Goal: Information Seeking & Learning: Learn about a topic

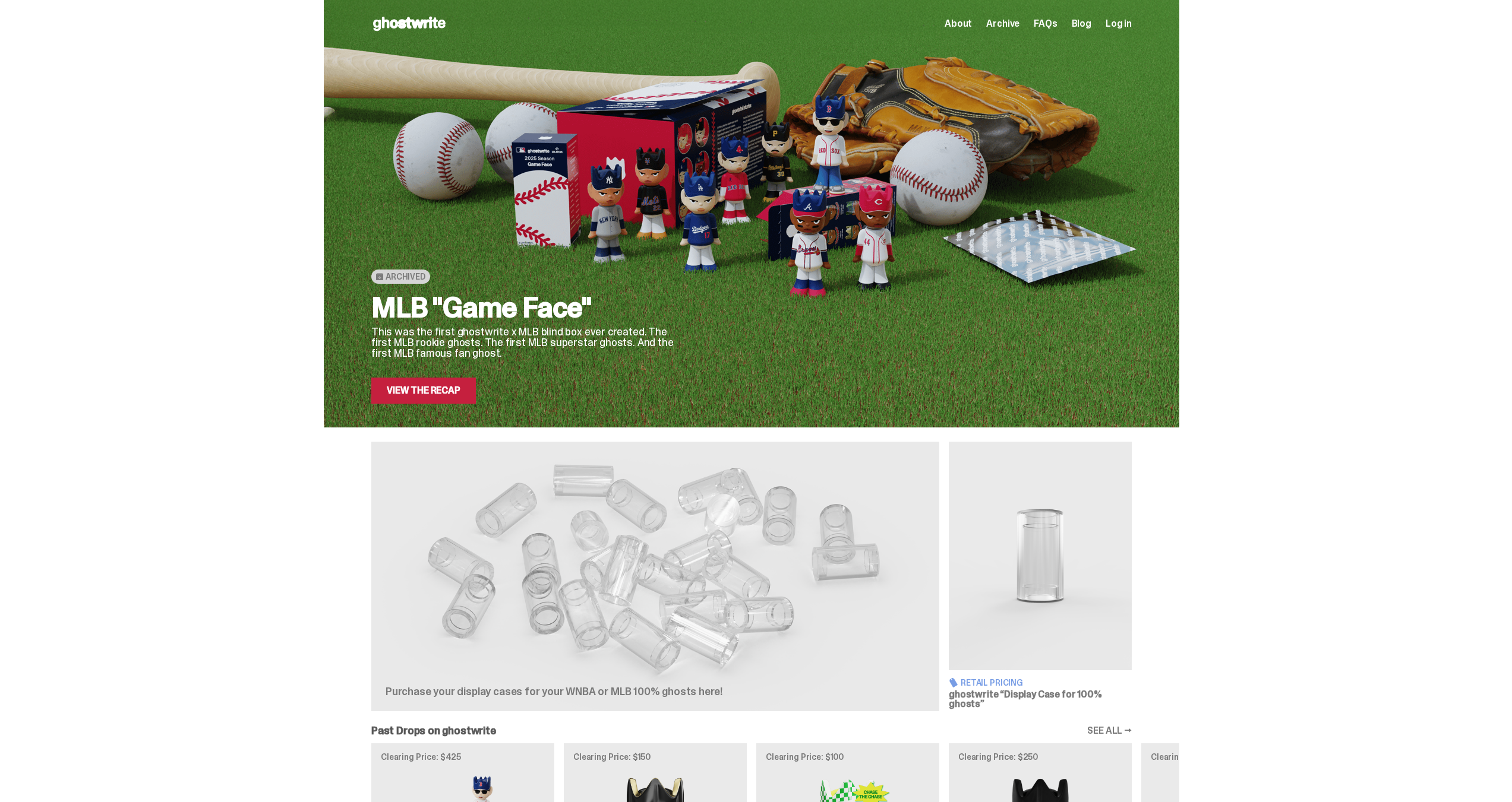
click at [970, 24] on span "About" at bounding box center [958, 23] width 28 height 9
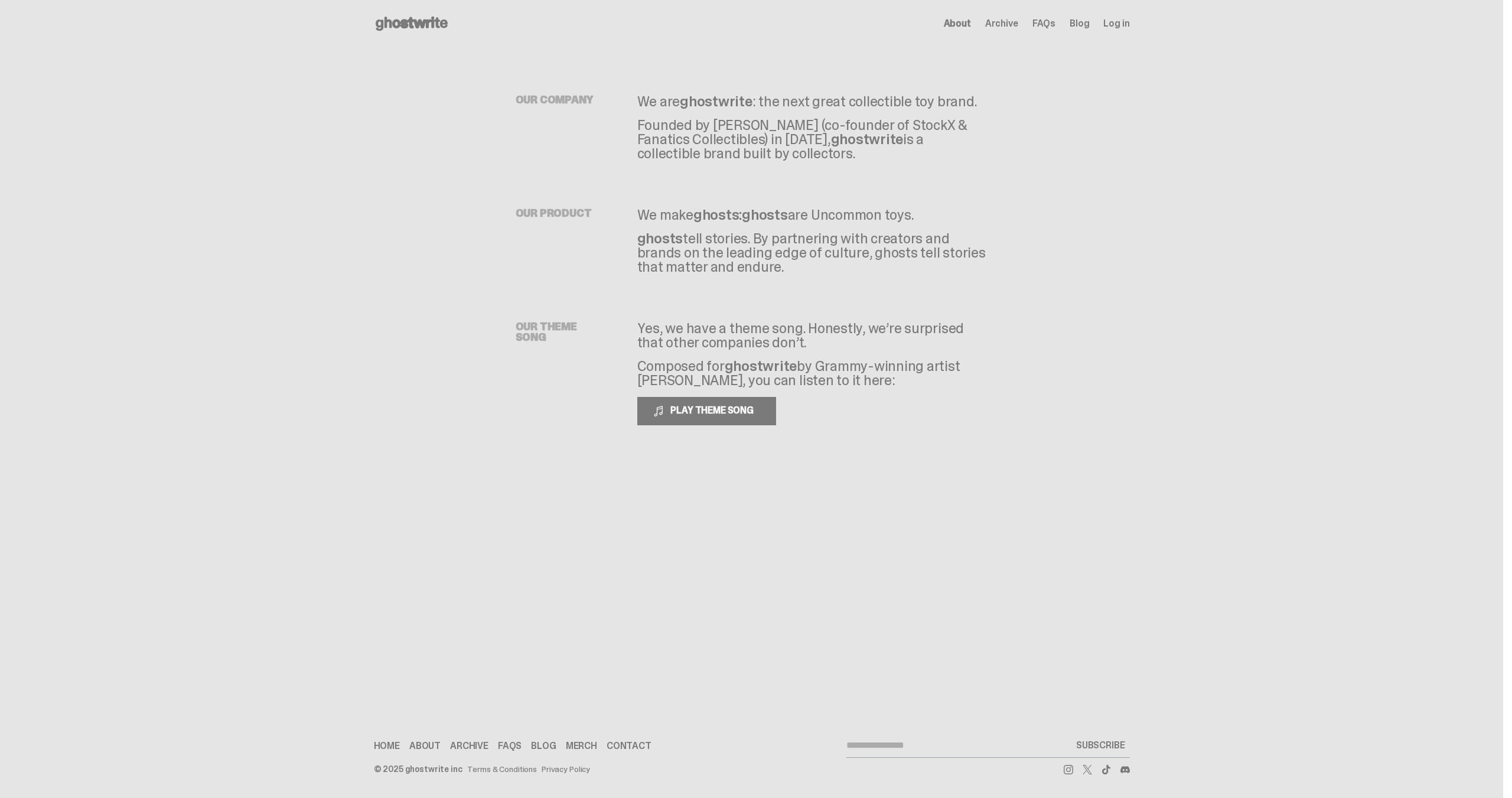
click at [1009, 19] on span "Archive" at bounding box center [1002, 23] width 33 height 9
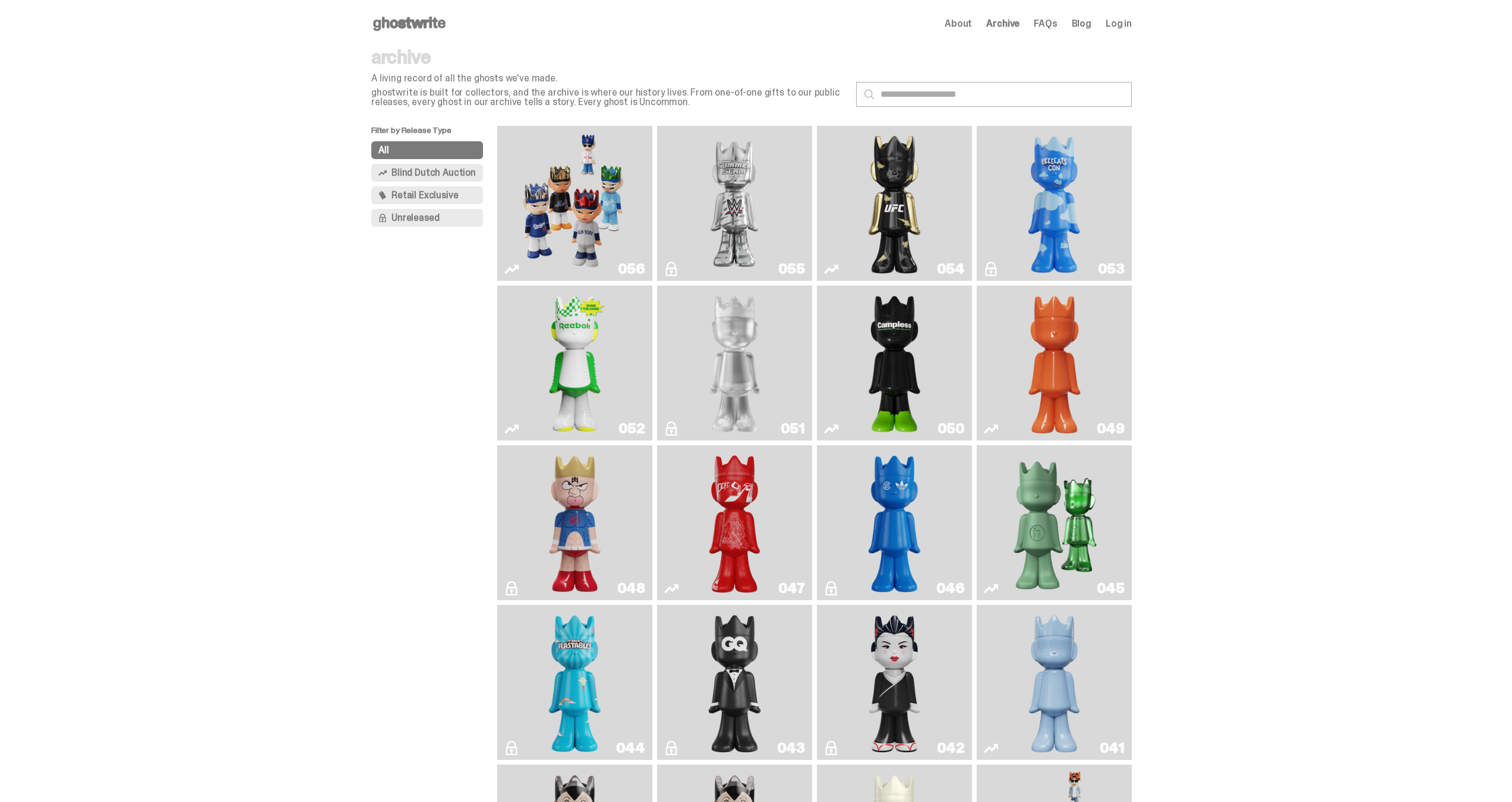
click at [1043, 525] on img "Present" at bounding box center [1055, 523] width 101 height 146
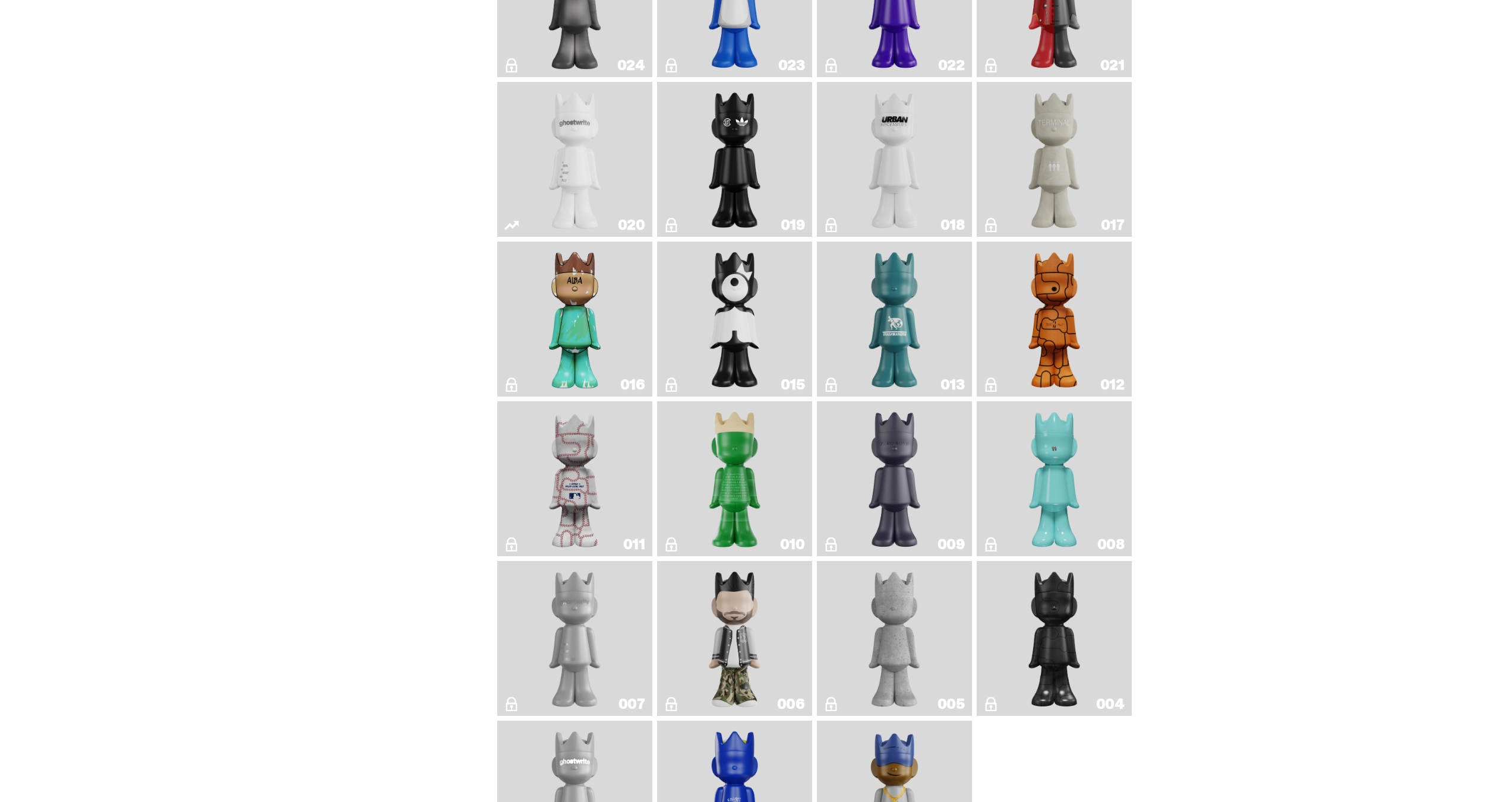
scroll to position [1484, 0]
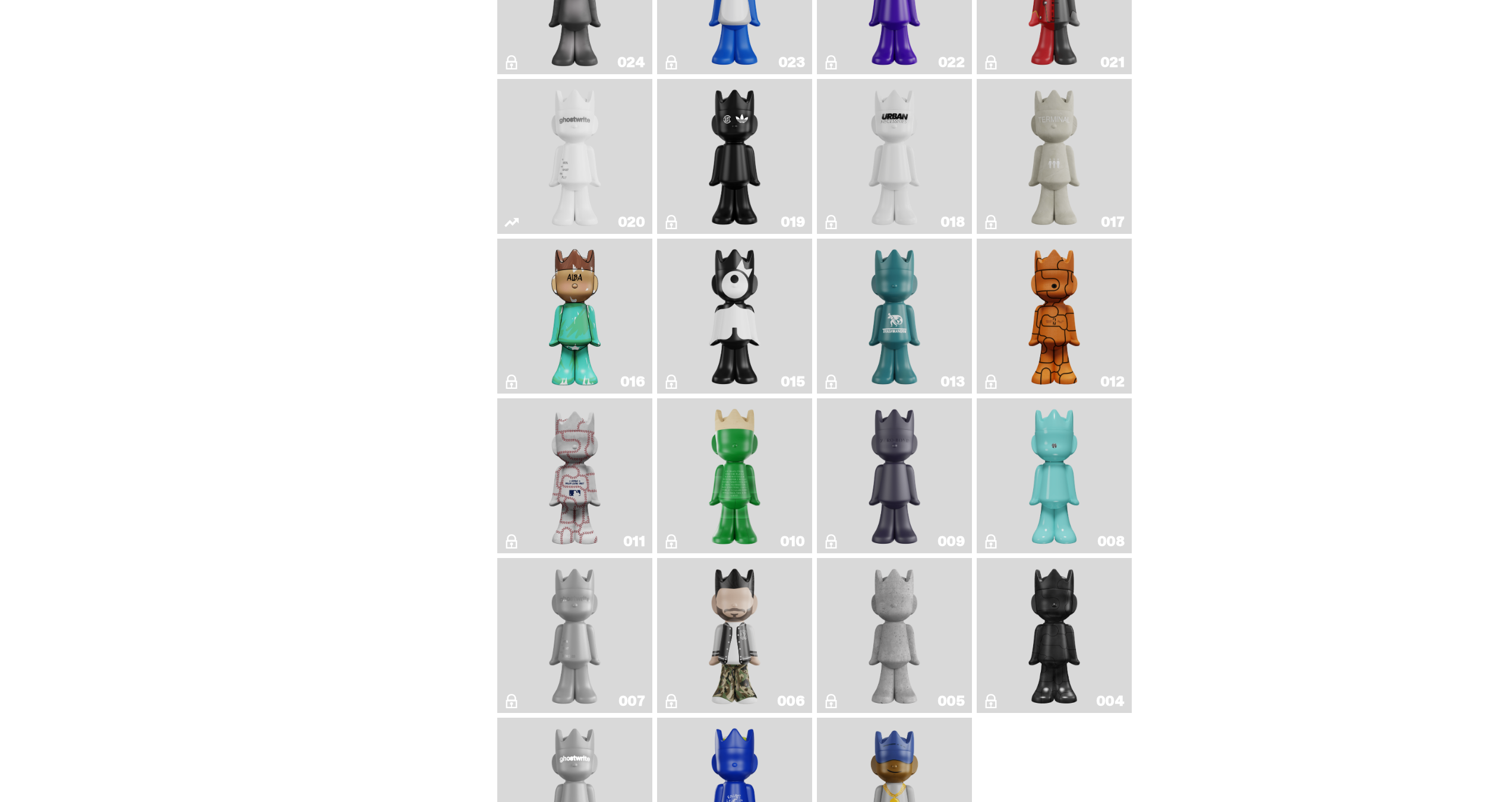
click at [1040, 463] on img "Robin" at bounding box center [1054, 476] width 63 height 146
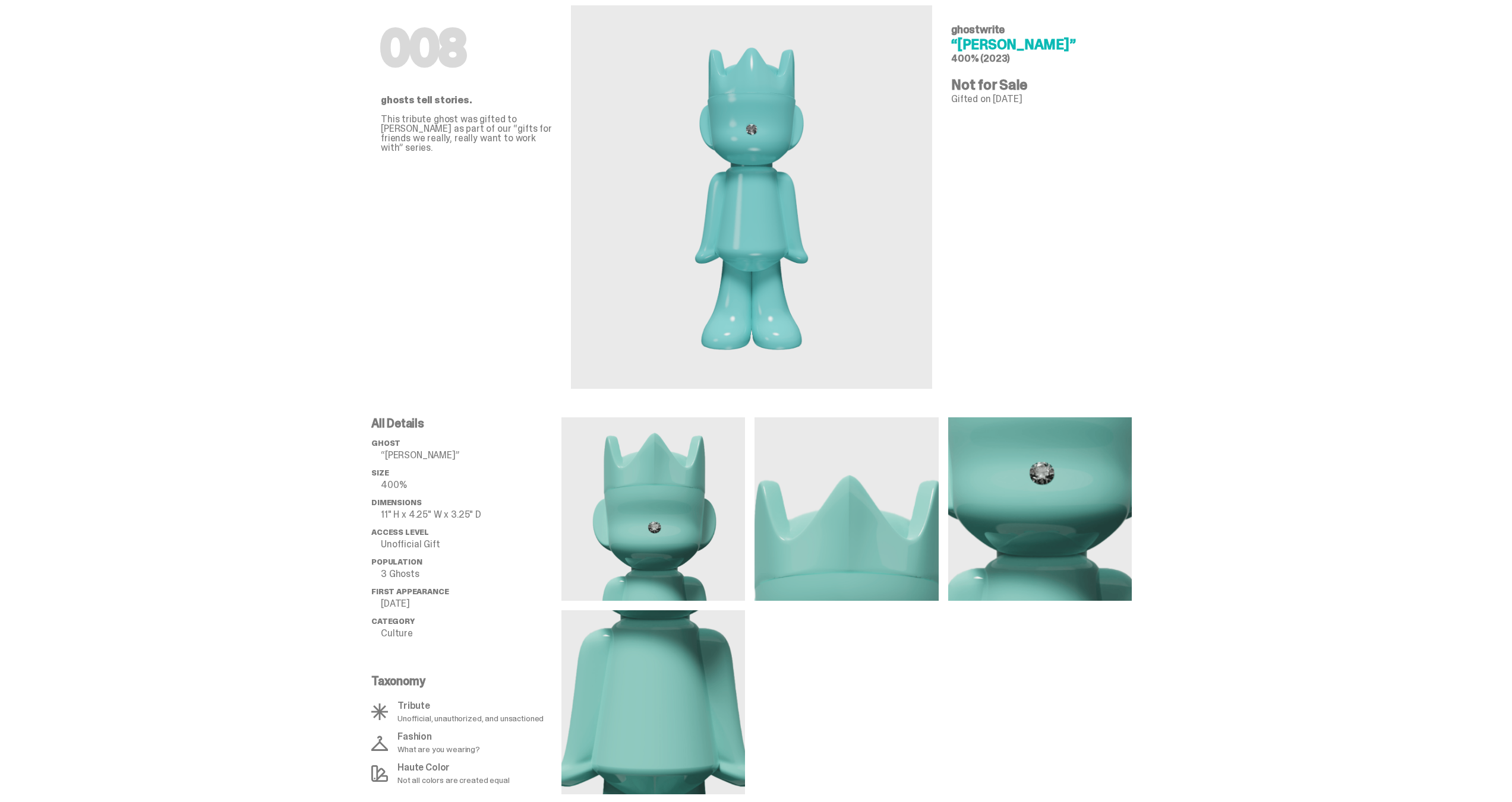
scroll to position [132, 0]
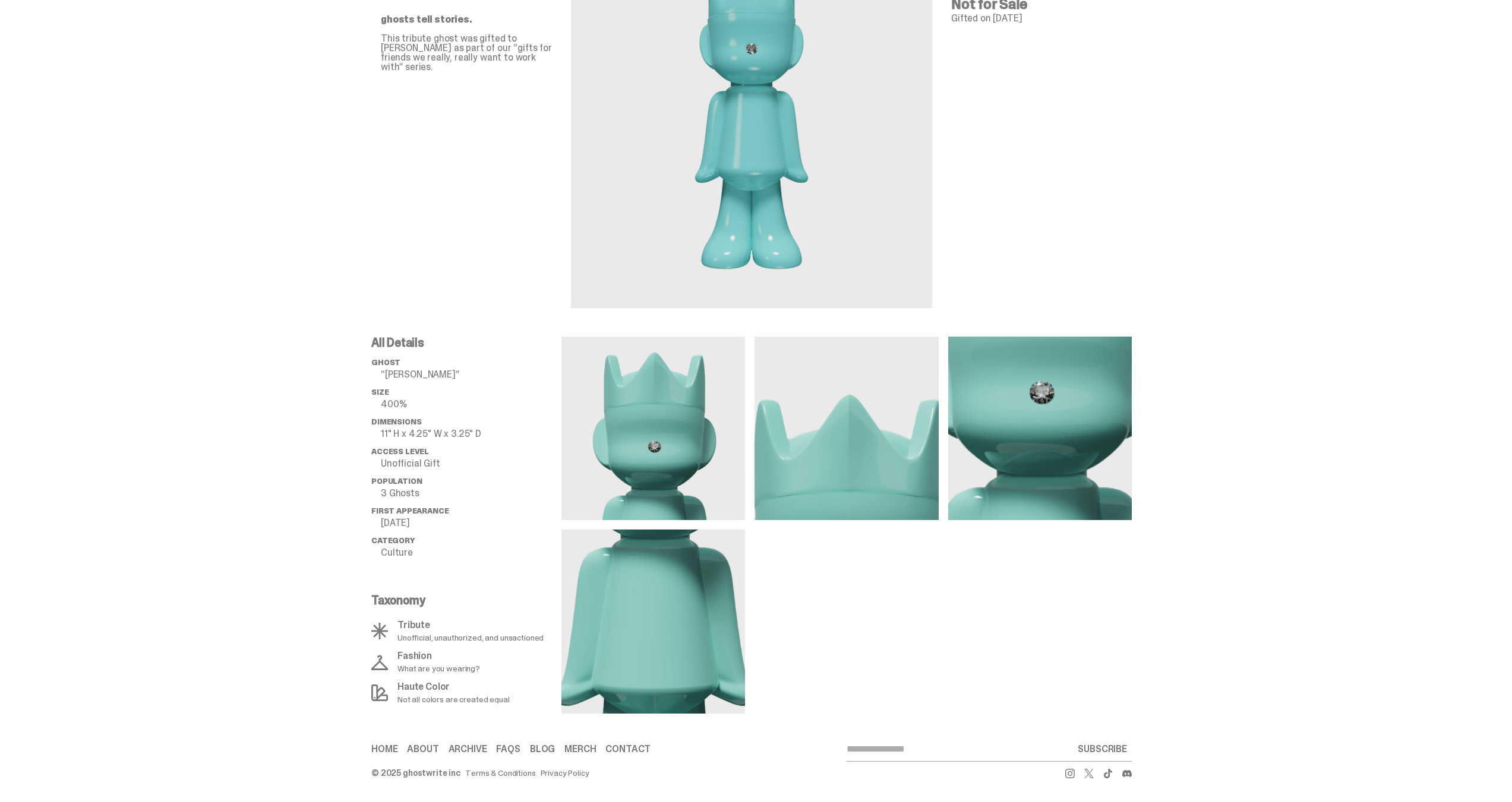
click at [643, 401] on img at bounding box center [653, 428] width 183 height 183
drag, startPoint x: 828, startPoint y: 452, endPoint x: 966, endPoint y: 434, distance: 139.2
click at [828, 452] on img at bounding box center [846, 428] width 183 height 183
click at [1018, 424] on img at bounding box center [1040, 428] width 183 height 183
click at [696, 575] on img at bounding box center [653, 621] width 183 height 183
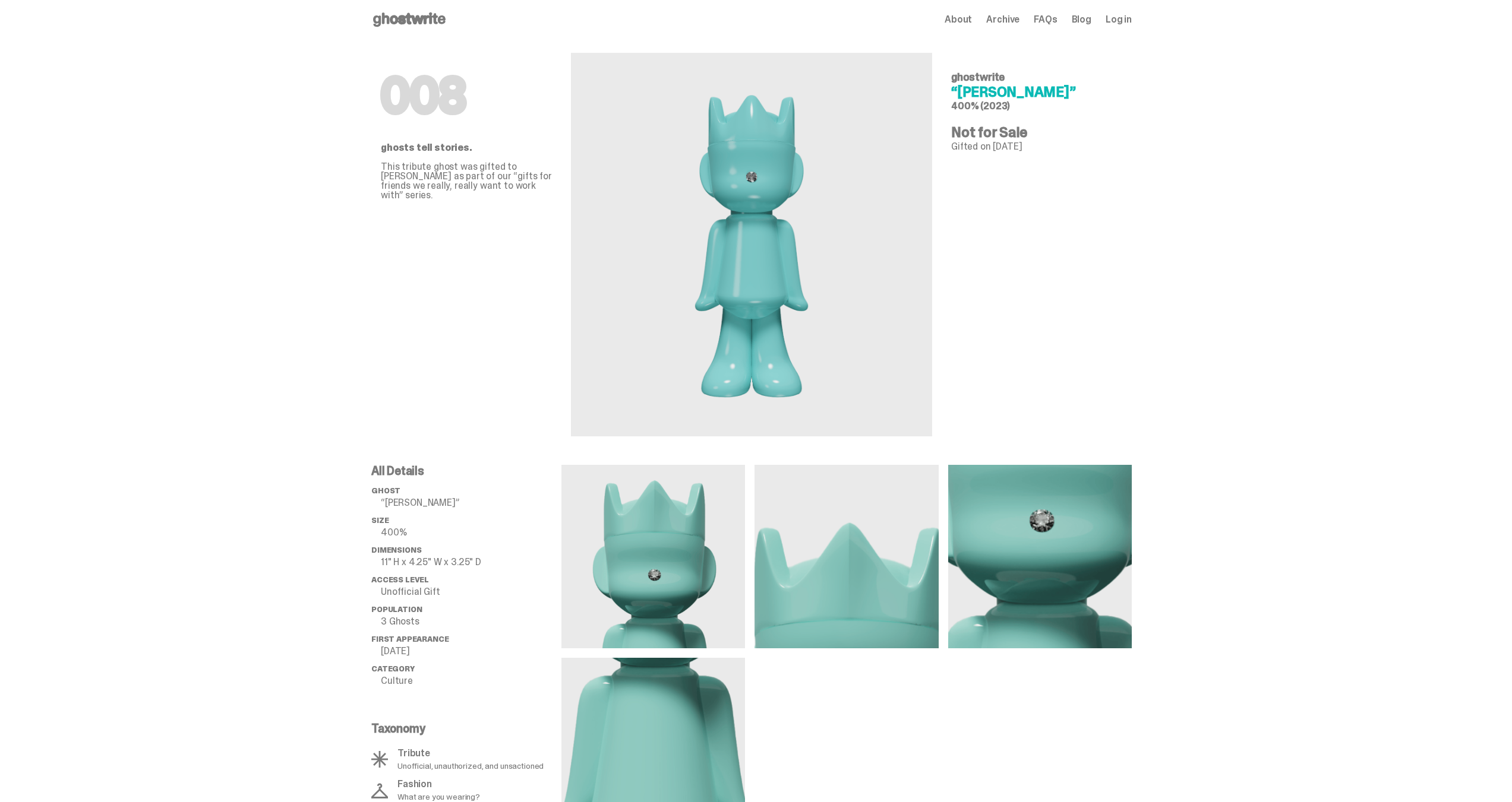
scroll to position [0, 0]
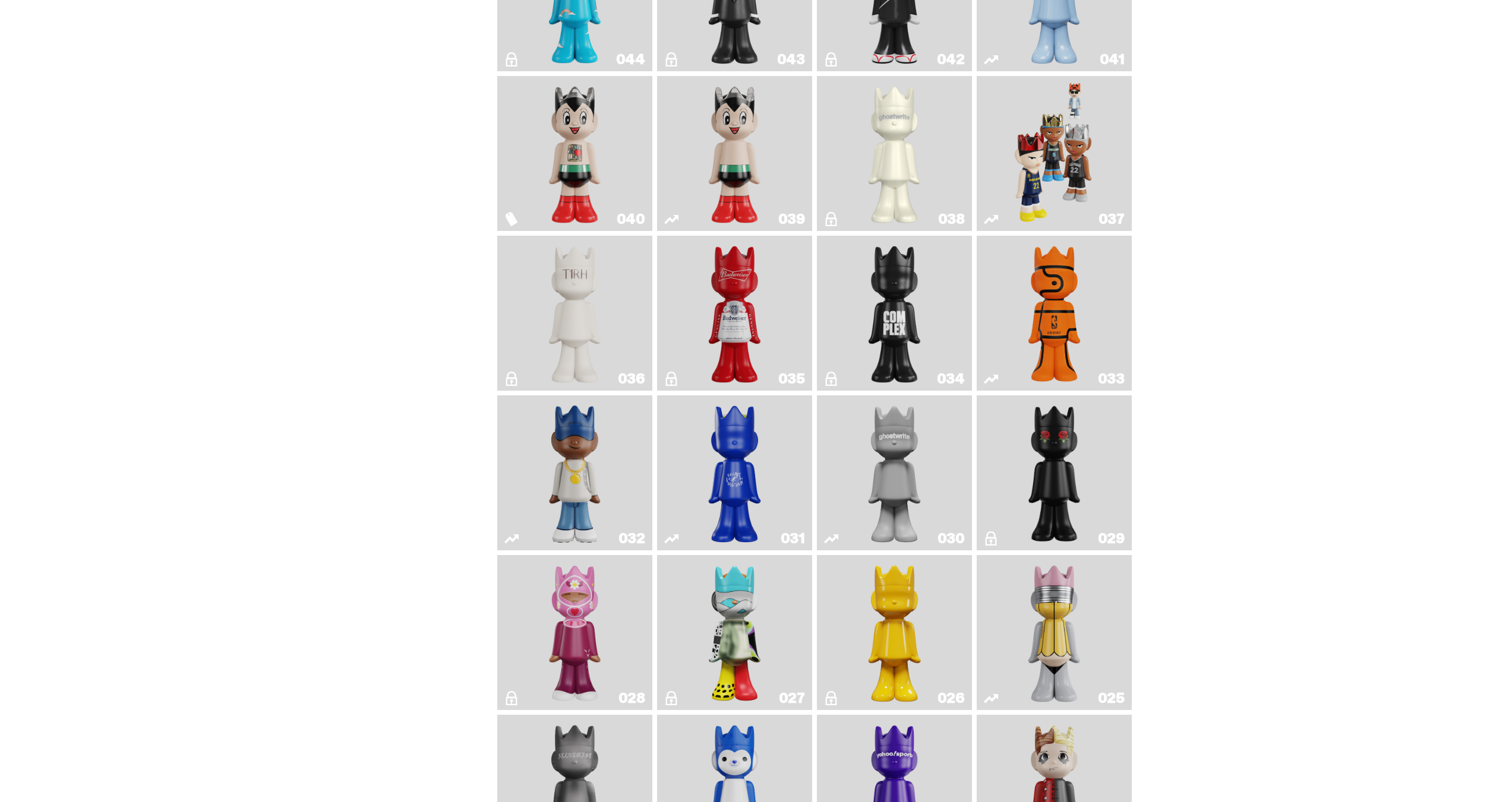
scroll to position [532, 0]
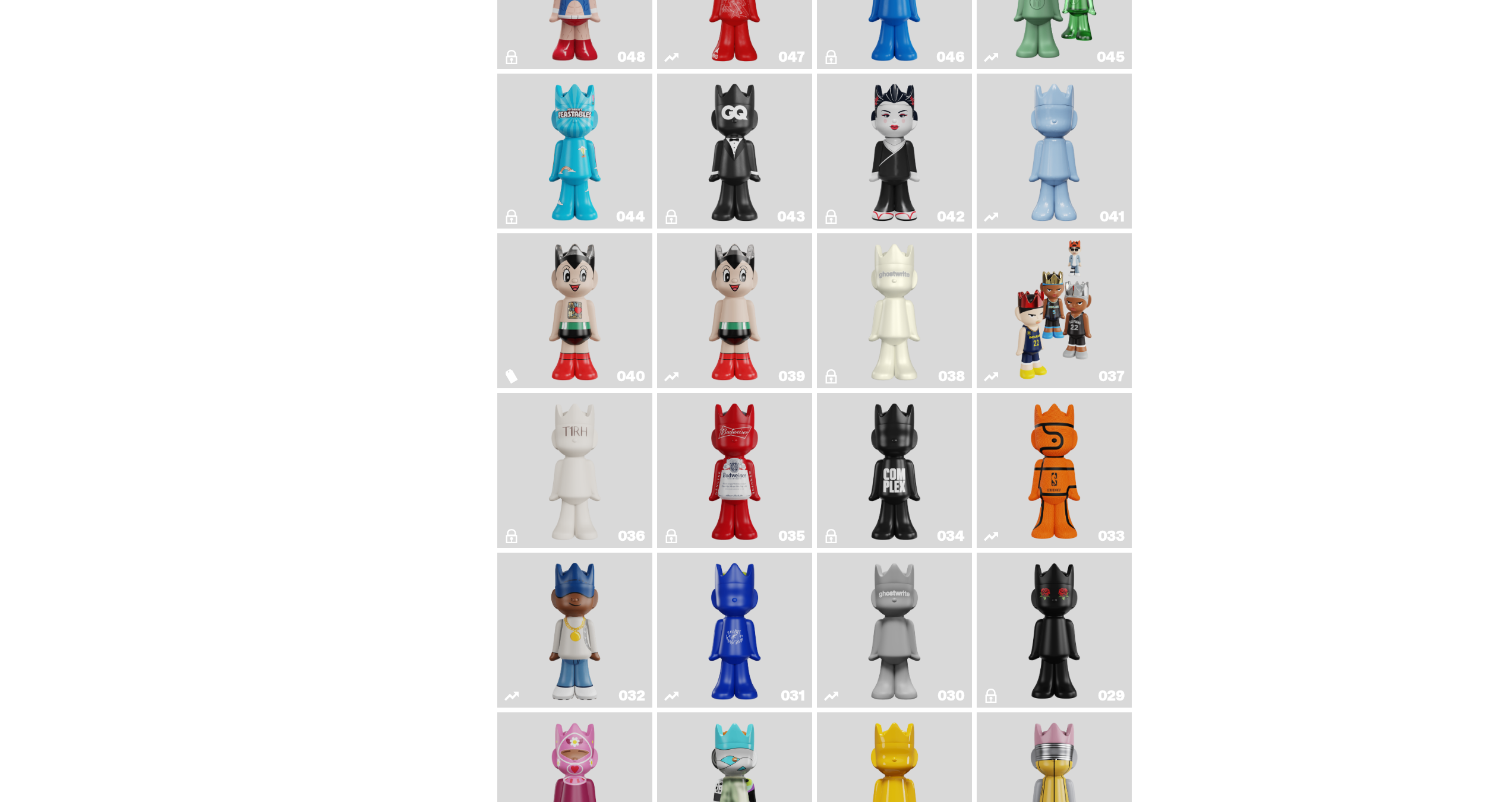
click at [773, 496] on link "035" at bounding box center [735, 470] width 141 height 146
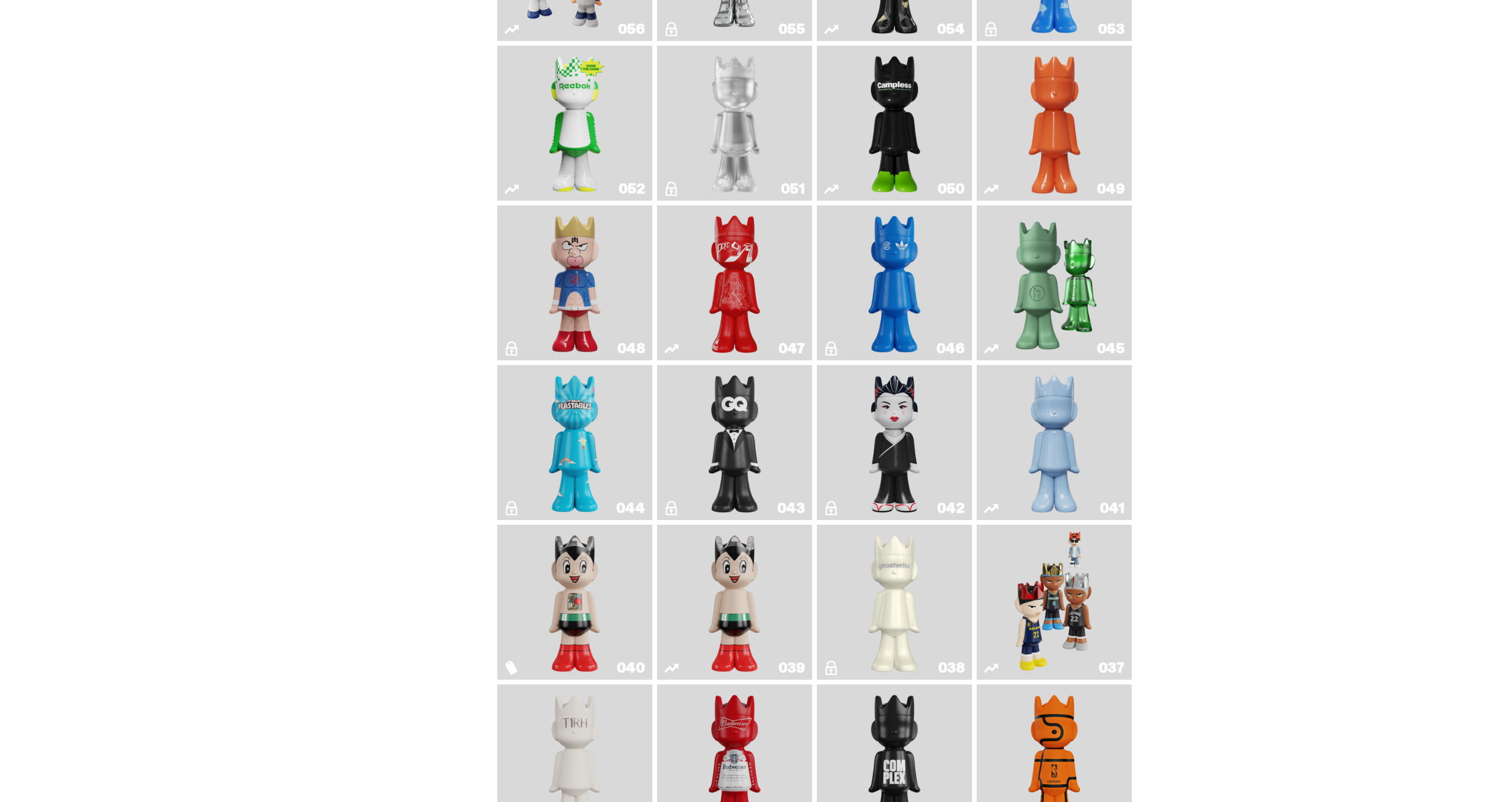
scroll to position [234, 0]
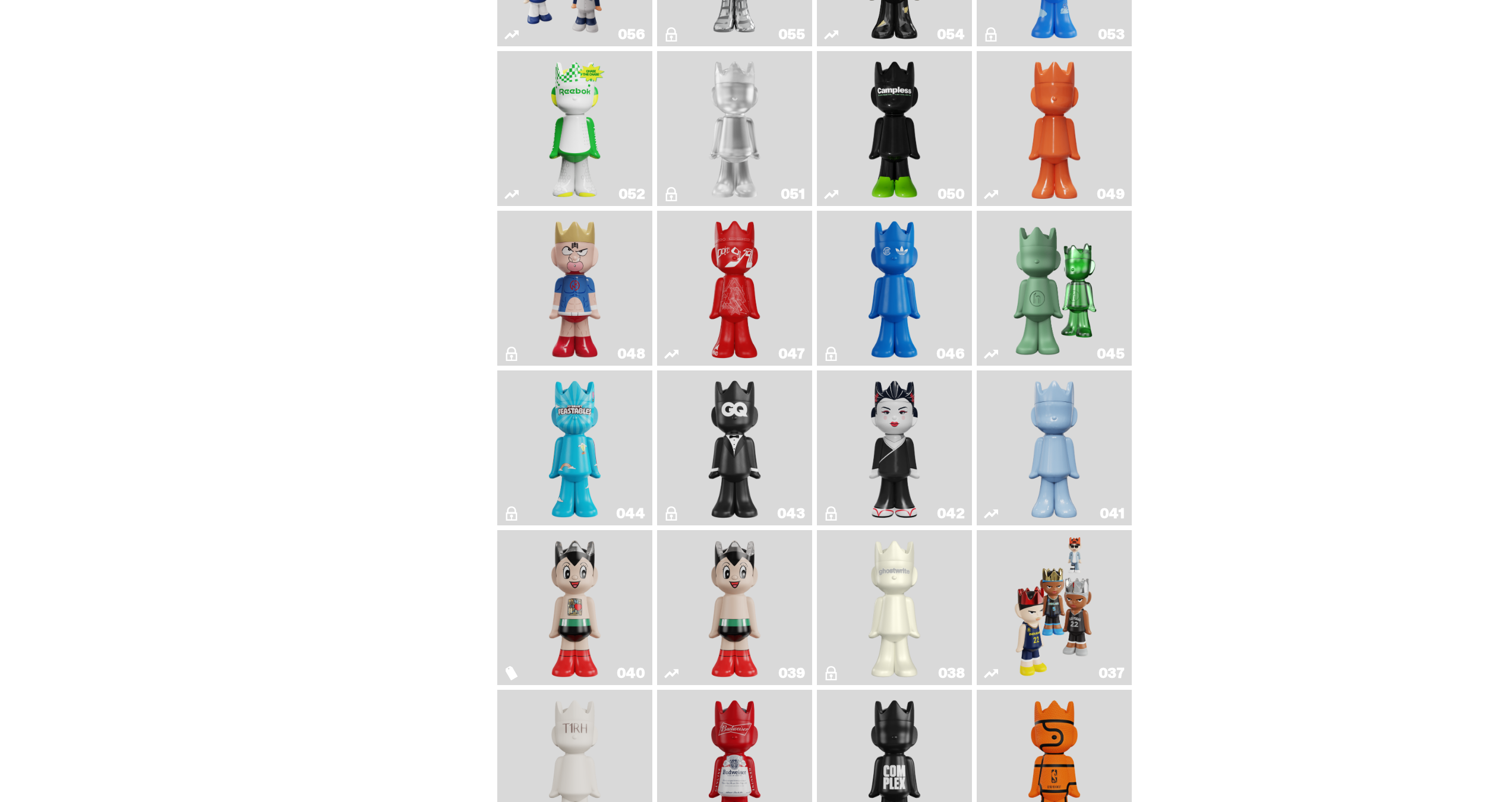
click at [738, 454] on img "Black Tie" at bounding box center [735, 448] width 63 height 146
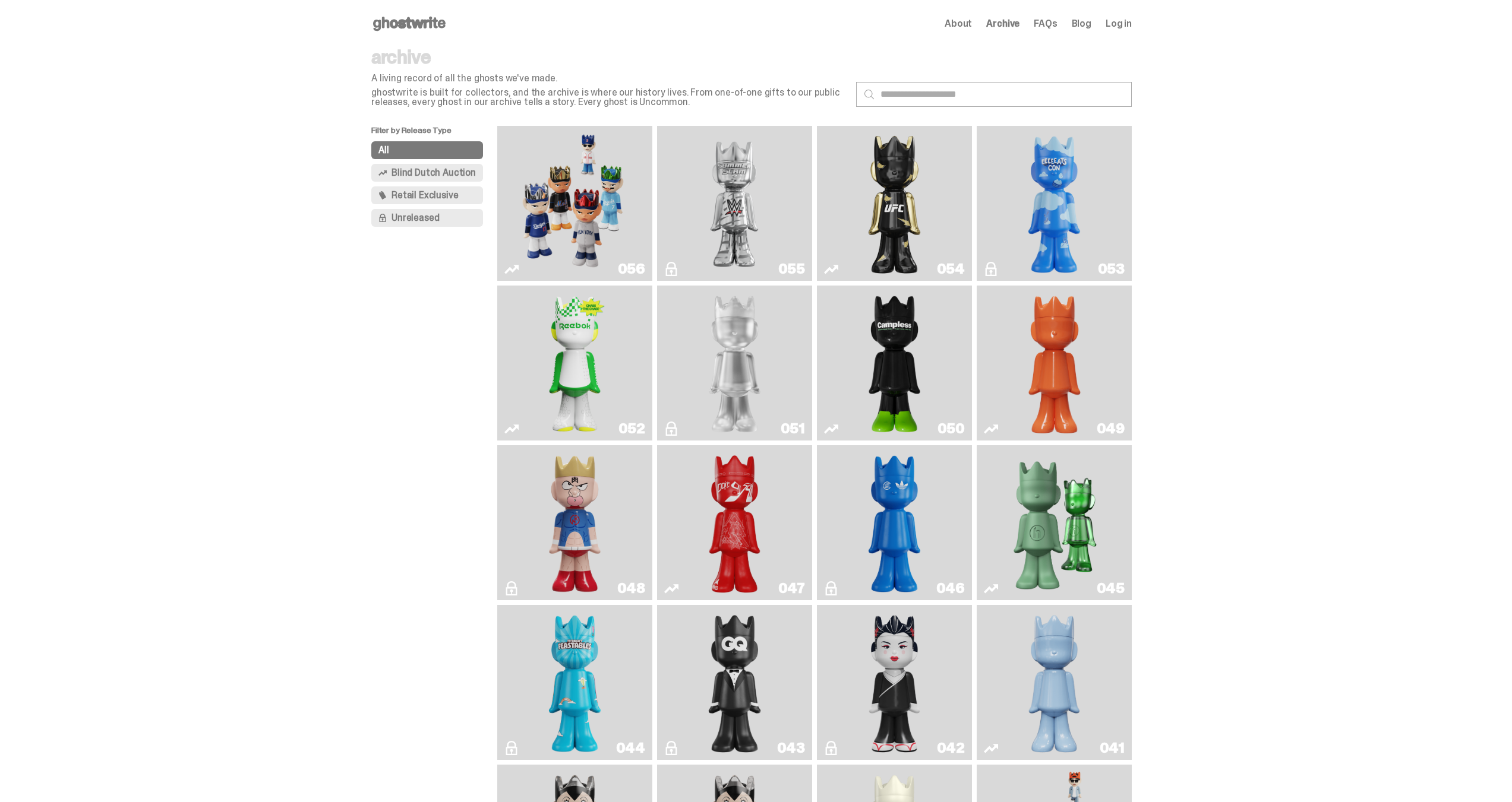
click at [1029, 192] on img "ghooooost" at bounding box center [1054, 203] width 63 height 146
click at [420, 195] on span "Retail Exclusive" at bounding box center [424, 195] width 66 height 9
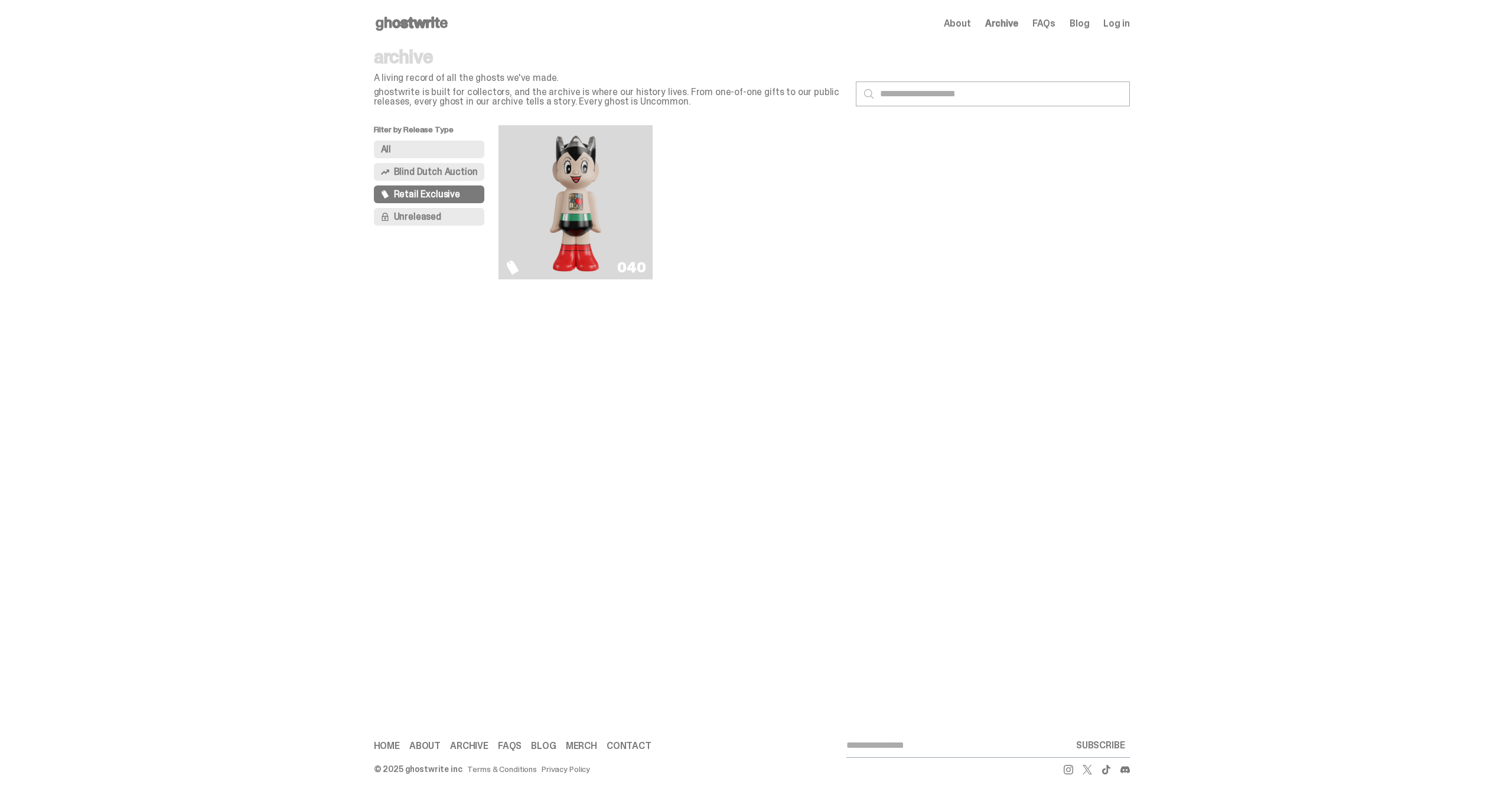
click at [569, 169] on img "Astro Boy (Heart)" at bounding box center [575, 202] width 62 height 145
